Goal: Information Seeking & Learning: Learn about a topic

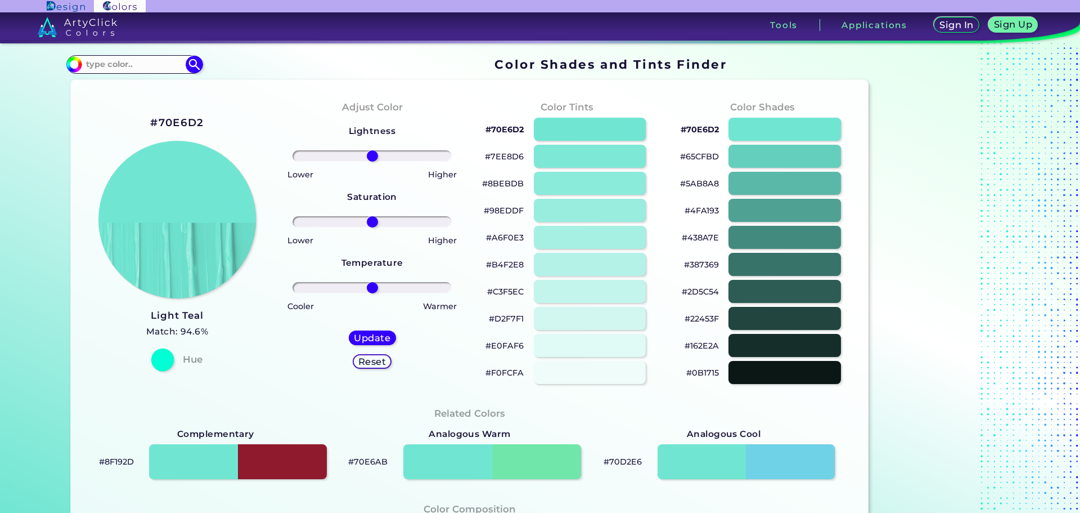
click at [158, 360] on div at bounding box center [162, 359] width 23 height 23
click at [200, 361] on h4 "Hue" at bounding box center [193, 359] width 20 height 16
click at [135, 60] on input at bounding box center [134, 64] width 105 height 15
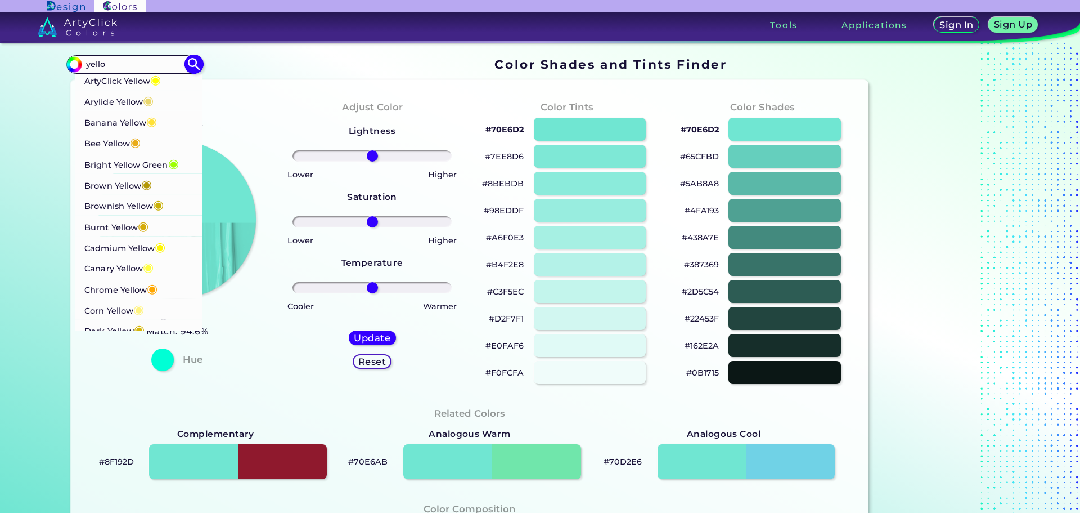
type input "yello"
click at [97, 313] on p "Corn Yellow ◉" at bounding box center [114, 308] width 60 height 21
type input "#fff380"
type input "#FFF380"
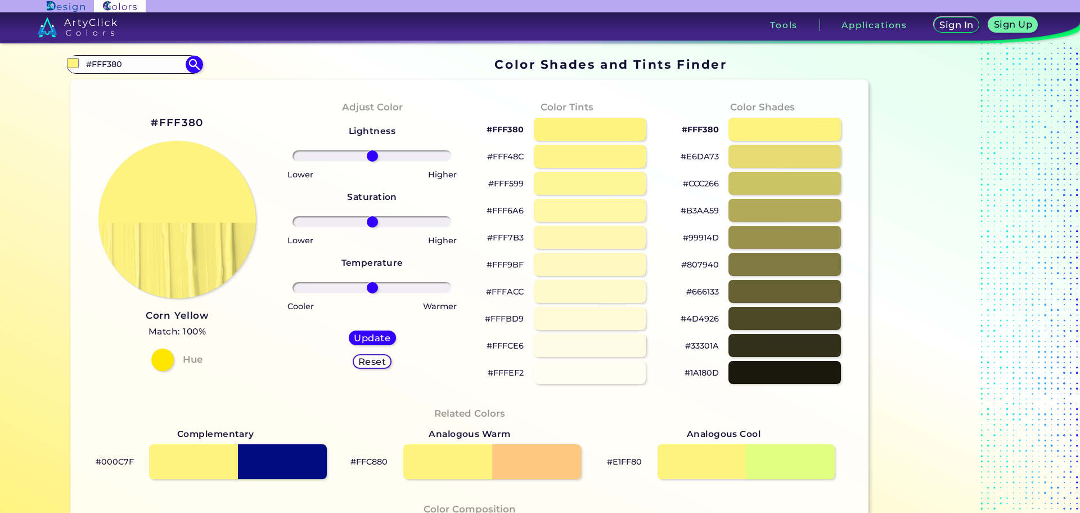
click at [561, 349] on div at bounding box center [589, 345] width 113 height 23
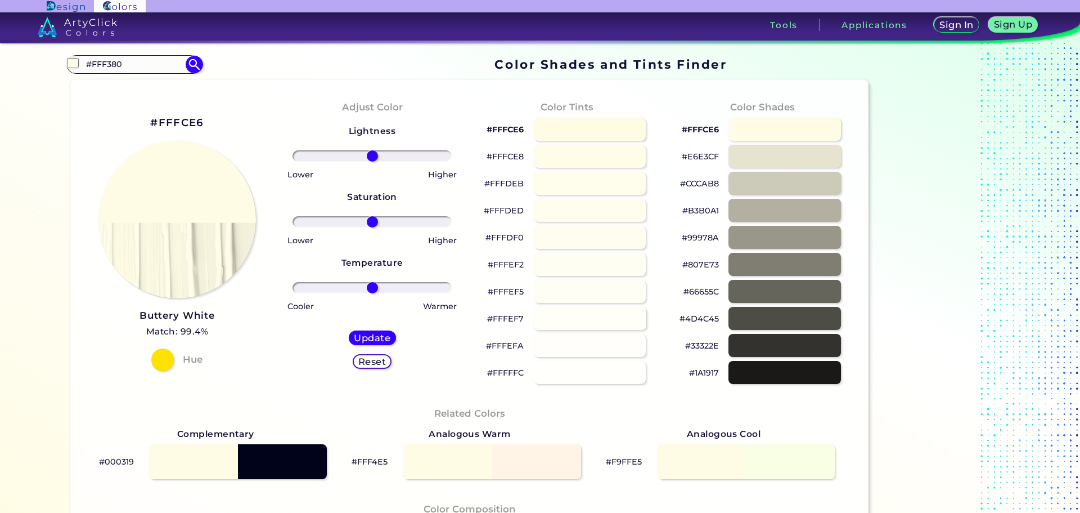
click at [563, 329] on div at bounding box center [589, 318] width 113 height 23
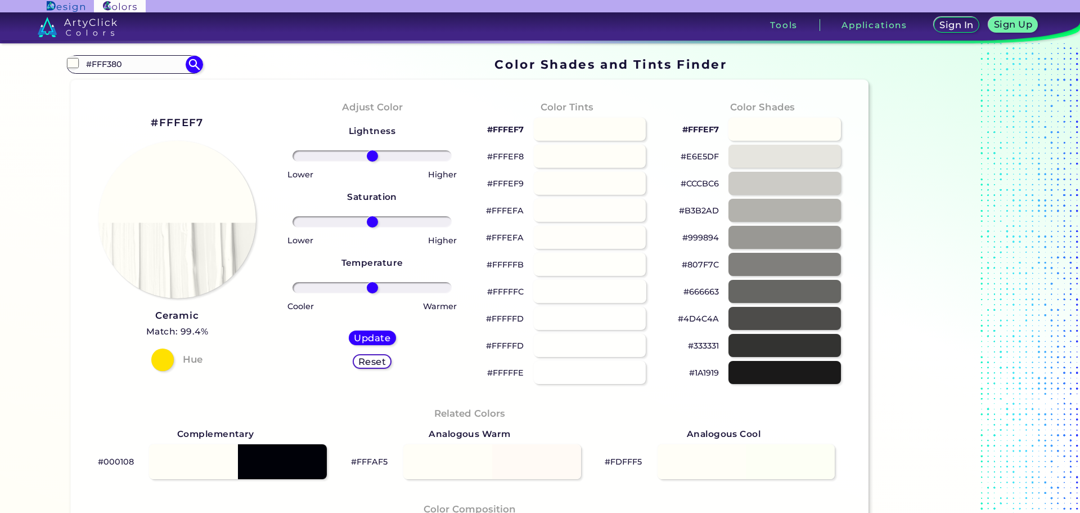
click at [567, 288] on div at bounding box center [589, 291] width 113 height 23
click at [567, 264] on div at bounding box center [589, 264] width 113 height 23
click at [564, 230] on div at bounding box center [589, 237] width 113 height 23
click at [559, 209] on div at bounding box center [589, 210] width 113 height 23
type input "#ffffff"
